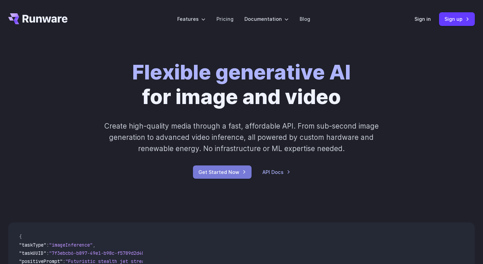
click at [222, 173] on link "Get Started Now" at bounding box center [222, 171] width 59 height 13
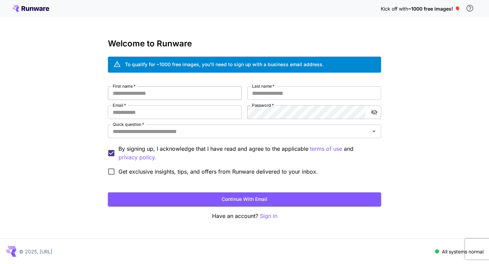
click at [158, 90] on input "First name   *" at bounding box center [175, 93] width 134 height 14
click at [176, 121] on div "First name   * First name   * Last name   * Last name   * Email   * Email   * P…" at bounding box center [244, 132] width 273 height 92
click at [168, 116] on input "Email   *" at bounding box center [175, 112] width 134 height 14
type input "**********"
click at [159, 94] on input "First name   *" at bounding box center [175, 93] width 134 height 14
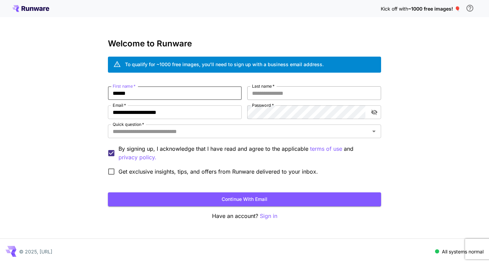
type input "******"
click at [264, 98] on input "Last name   *" at bounding box center [314, 93] width 134 height 14
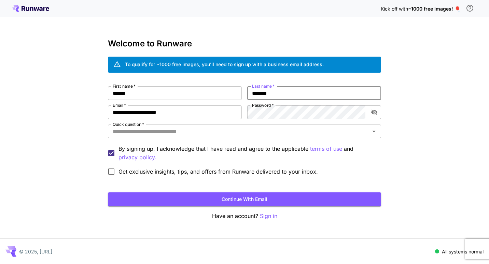
type input "*******"
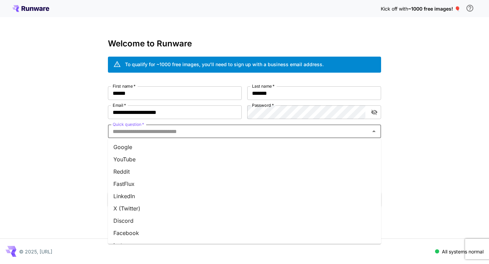
click at [205, 130] on input "Quick question   *" at bounding box center [239, 132] width 258 height 10
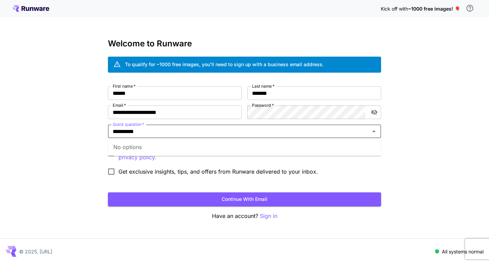
type input "**********"
click at [62, 147] on div "**********" at bounding box center [244, 132] width 489 height 264
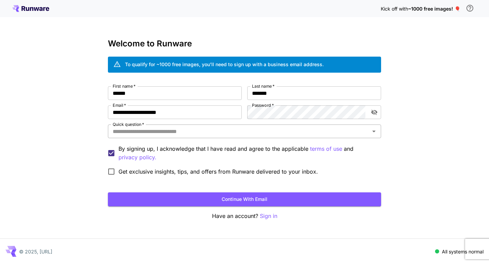
click at [231, 134] on input "Quick question   *" at bounding box center [239, 132] width 258 height 10
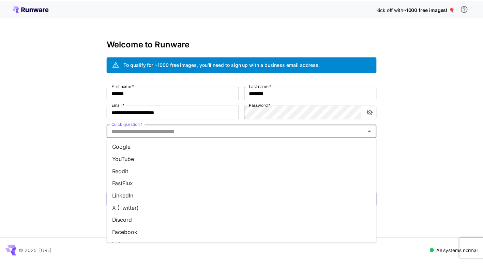
scroll to position [84, 0]
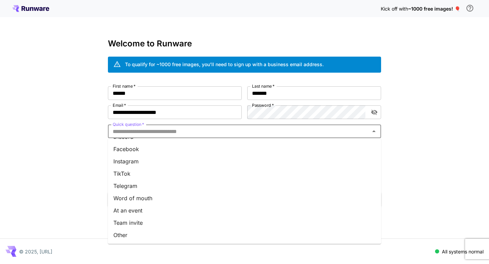
click at [171, 230] on li "Other" at bounding box center [244, 235] width 273 height 12
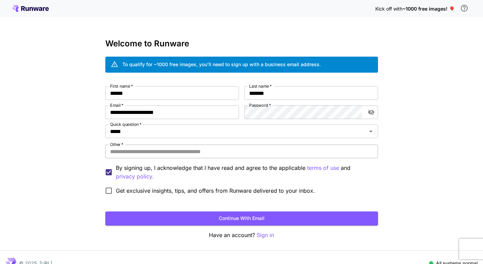
click at [162, 153] on input "Other   *" at bounding box center [241, 152] width 273 height 14
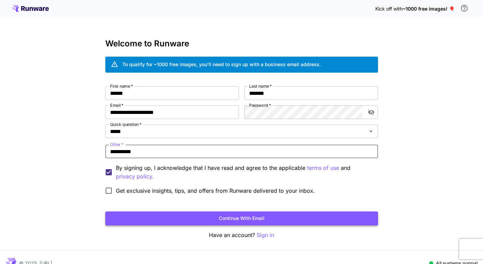
type input "**********"
click at [200, 225] on button "Continue with email" at bounding box center [241, 219] width 273 height 14
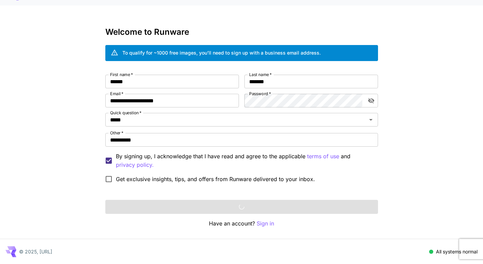
scroll to position [0, 0]
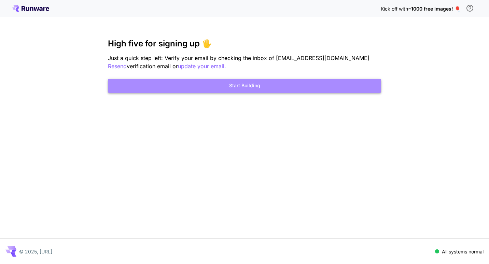
click at [198, 87] on button "Start Building" at bounding box center [244, 86] width 273 height 14
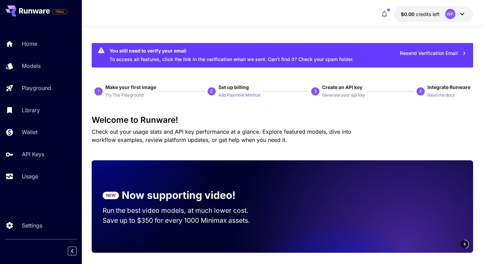
click at [99, 93] on p "1" at bounding box center [99, 91] width 2 height 6
click at [229, 97] on p "Add Payment Method" at bounding box center [240, 95] width 42 height 6
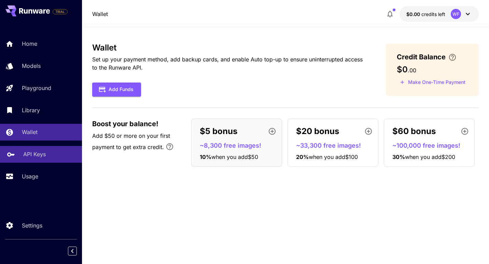
click at [33, 153] on p "API Keys" at bounding box center [34, 154] width 23 height 8
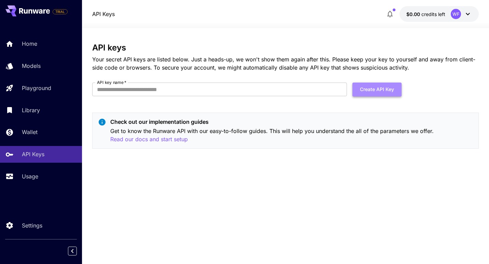
click at [379, 90] on button "Create API Key" at bounding box center [376, 90] width 49 height 14
click at [238, 89] on input "API key name   *" at bounding box center [219, 90] width 255 height 14
type input "********"
click button "Create API Key" at bounding box center [376, 90] width 49 height 14
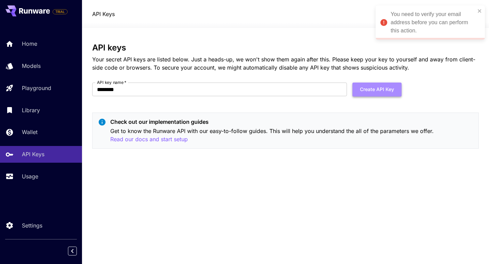
click at [376, 92] on button "Create API Key" at bounding box center [376, 90] width 49 height 14
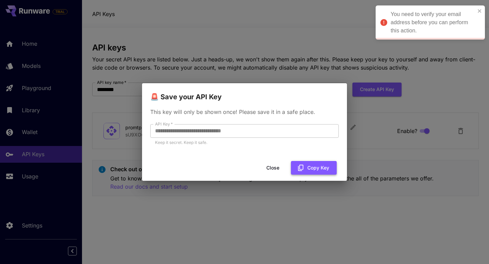
click at [324, 174] on button "Copy Key" at bounding box center [314, 168] width 46 height 14
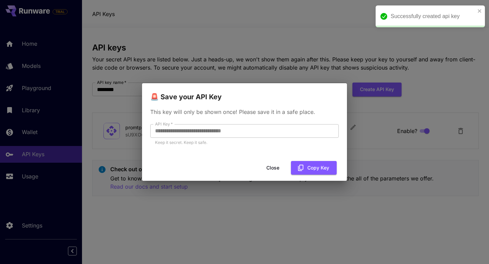
click at [338, 234] on div "**********" at bounding box center [244, 132] width 489 height 264
click at [272, 172] on button "Close" at bounding box center [272, 168] width 31 height 14
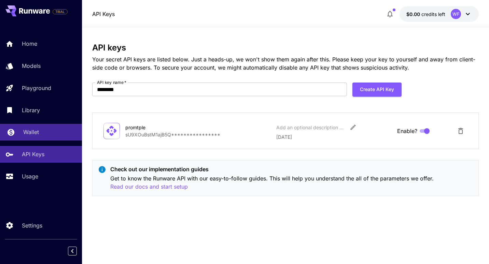
click at [41, 136] on div "Wallet" at bounding box center [49, 132] width 53 height 8
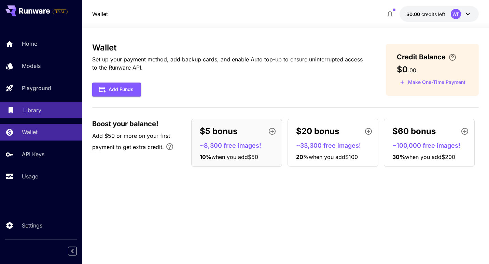
click at [29, 116] on link "Library" at bounding box center [41, 110] width 82 height 17
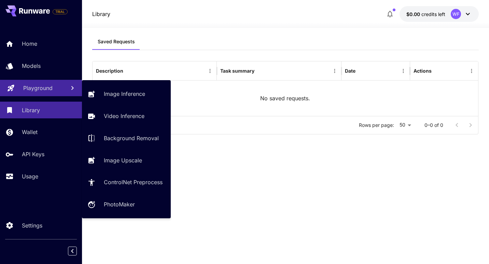
click at [25, 95] on link "Playground" at bounding box center [41, 88] width 82 height 17
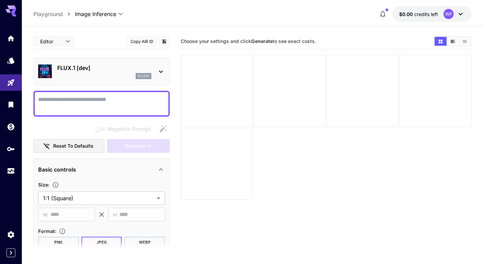
click at [163, 70] on icon at bounding box center [161, 72] width 8 height 8
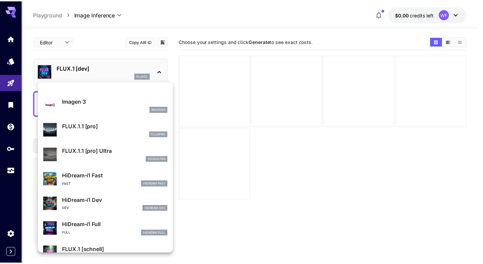
scroll to position [378, 0]
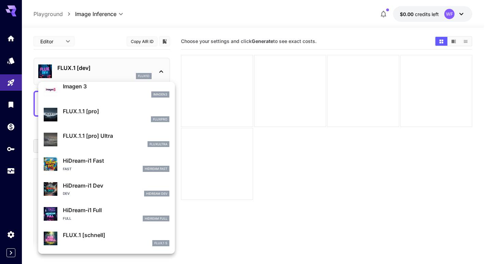
click at [301, 214] on div at bounding box center [244, 132] width 489 height 264
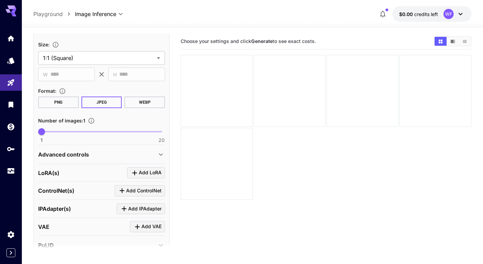
scroll to position [141, 0]
click at [14, 36] on icon "Home" at bounding box center [11, 36] width 7 height 6
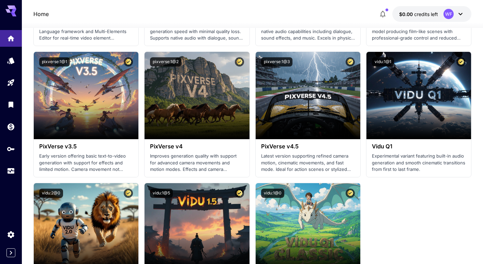
scroll to position [650, 0]
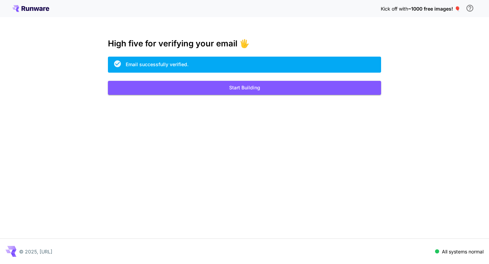
click at [430, 12] on p "Kick off with ~1000 free images! 🎈" at bounding box center [419, 8] width 79 height 7
